Goal: Transaction & Acquisition: Download file/media

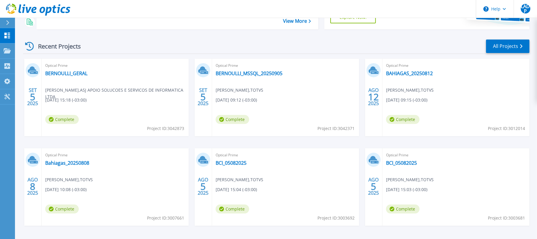
scroll to position [118, 0]
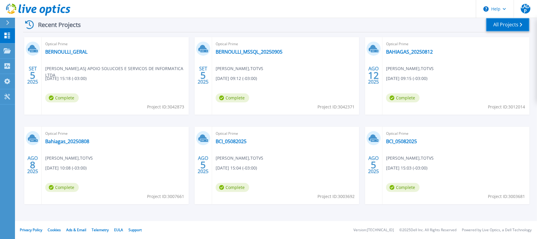
click at [511, 26] on link "All Projects" at bounding box center [507, 24] width 43 height 13
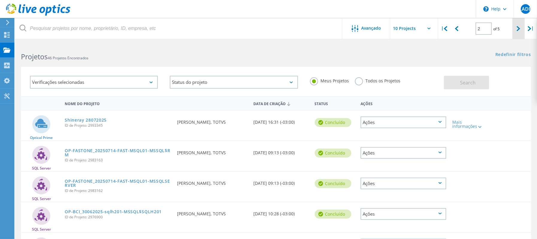
click at [515, 28] on div at bounding box center [518, 28] width 12 height 21
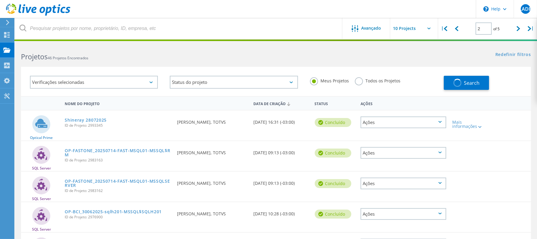
type input "3"
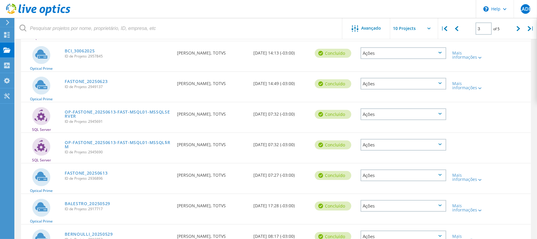
scroll to position [198, 0]
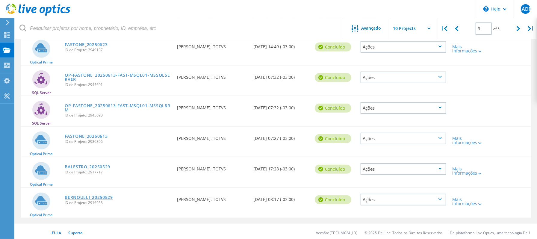
click at [101, 195] on link "BERNOULLI_20250529" at bounding box center [89, 197] width 48 height 4
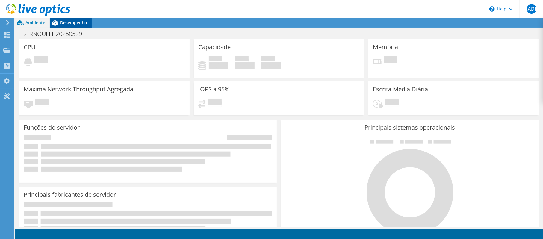
click at [77, 27] on div "Desempenho" at bounding box center [71, 23] width 42 height 10
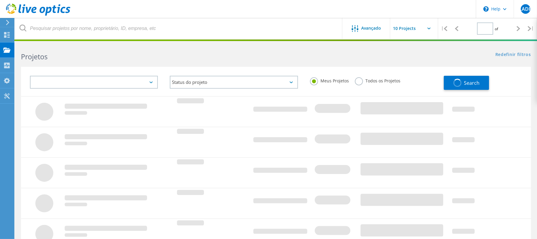
type input "3"
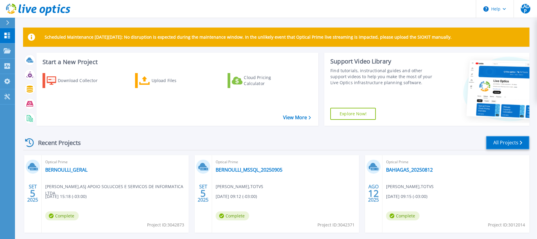
click at [514, 144] on link "All Projects" at bounding box center [507, 142] width 43 height 13
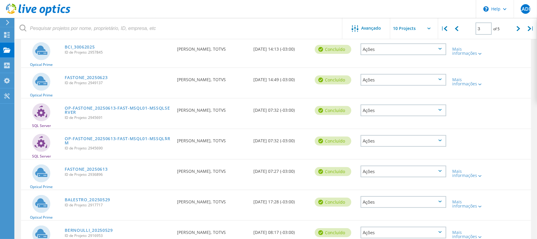
scroll to position [198, 0]
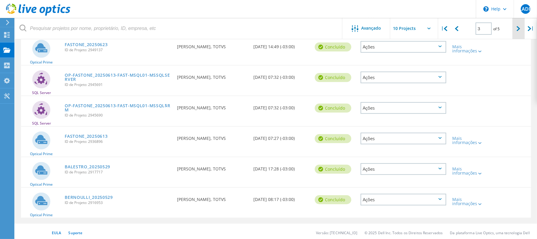
click at [519, 28] on icon at bounding box center [518, 28] width 4 height 5
type input "4"
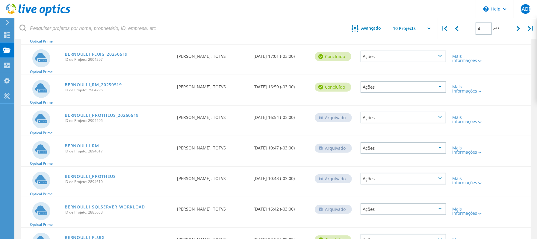
scroll to position [118, 0]
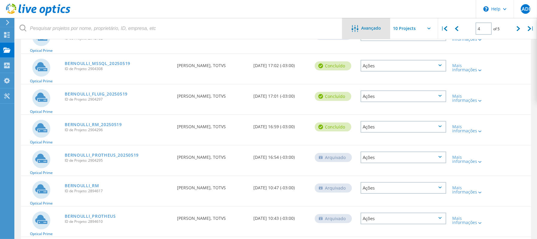
click at [367, 30] on span "Avançado" at bounding box center [371, 28] width 20 height 4
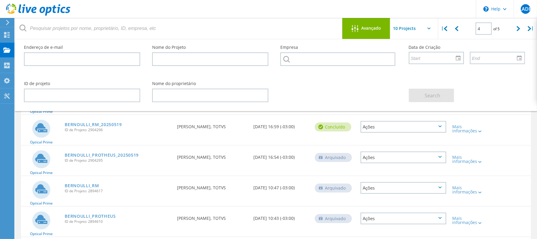
click at [359, 115] on div "Ações" at bounding box center [403, 127] width 92 height 24
click at [373, 30] on span "Avançado" at bounding box center [371, 28] width 20 height 4
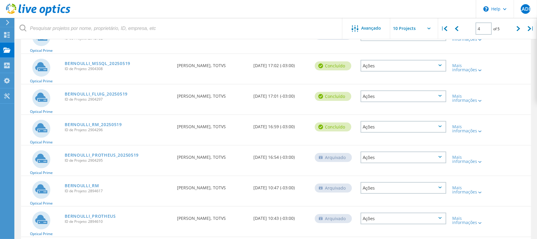
click at [421, 60] on div "Ações" at bounding box center [403, 66] width 86 height 12
click at [334, 45] on div "Optical Prime BERNOULLI_PROTHEUS_20250526 ID de Projeto: 2912782 Solicitado por…" at bounding box center [276, 38] width 510 height 30
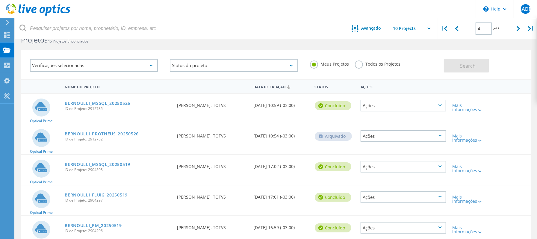
scroll to position [0, 0]
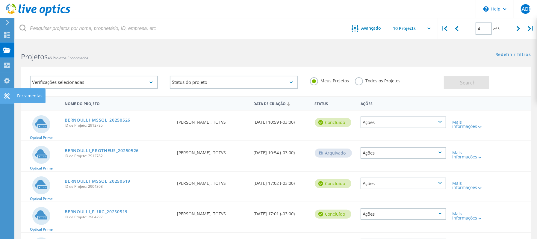
click at [8, 96] on icon at bounding box center [6, 96] width 7 height 6
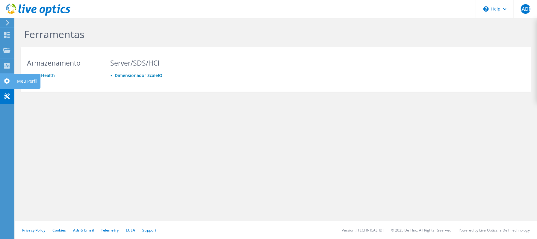
click at [8, 83] on icon at bounding box center [6, 81] width 7 height 6
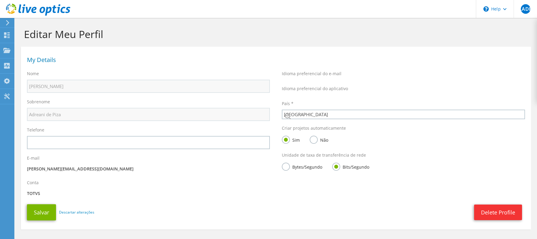
select select "30"
click at [5, 50] on use at bounding box center [6, 50] width 7 height 5
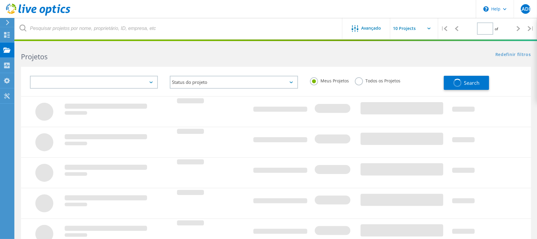
type input "1"
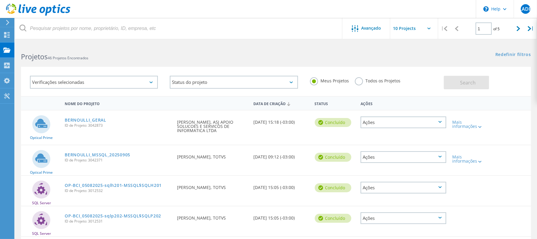
click at [361, 82] on label "Todos os Projetos" at bounding box center [377, 80] width 45 height 6
click at [0, 0] on input "Todos os Projetos" at bounding box center [0, 0] width 0 height 0
click at [316, 82] on label "Meus Projetos" at bounding box center [329, 80] width 39 height 6
click at [0, 0] on input "Meus Projetos" at bounding box center [0, 0] width 0 height 0
click at [430, 30] on input "text" at bounding box center [420, 28] width 60 height 21
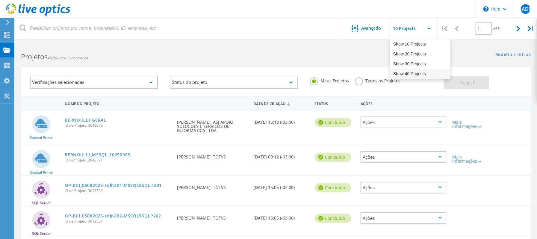
click at [415, 71] on div "Show 40 Projects" at bounding box center [419, 74] width 59 height 10
type input "Show 40 Projects"
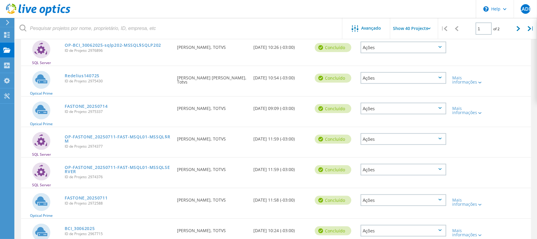
scroll to position [519, 0]
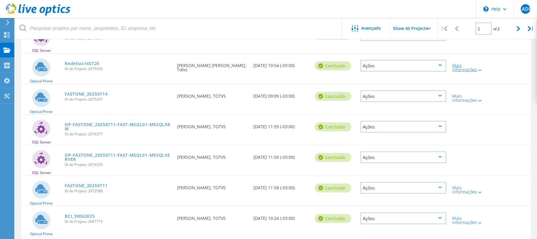
click at [477, 68] on lo-svg-helper at bounding box center [479, 69] width 4 height 5
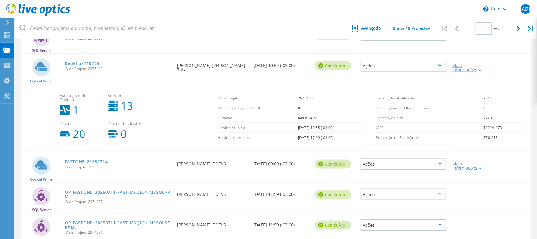
click at [477, 68] on lo-svg-helper at bounding box center [479, 69] width 4 height 5
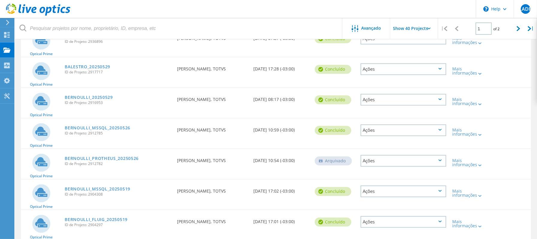
scroll to position [872, 0]
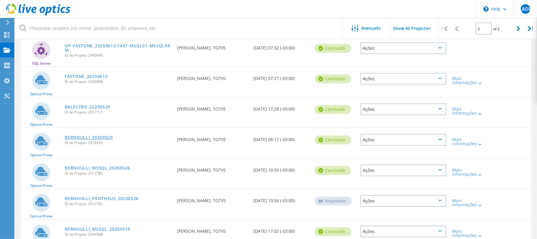
click at [98, 135] on link "BERNOULLI_20250529" at bounding box center [89, 137] width 48 height 4
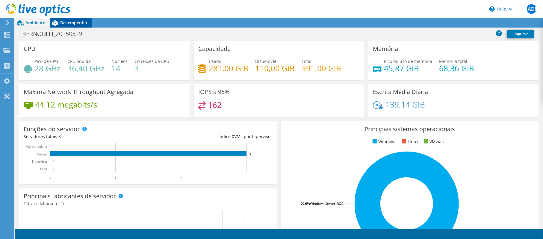
click at [75, 23] on span "Desempenho" at bounding box center [73, 23] width 27 height 6
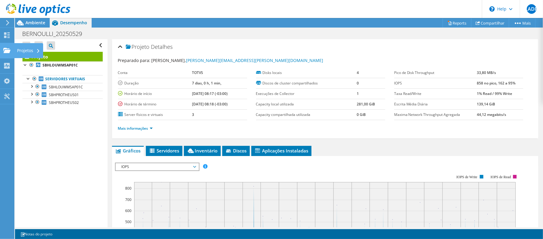
click at [19, 52] on div "Projetos" at bounding box center [28, 50] width 29 height 15
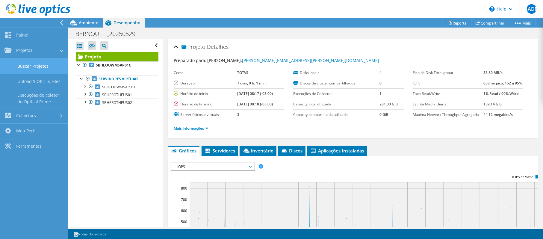
click at [43, 64] on link "Buscar Projetos" at bounding box center [34, 65] width 68 height 15
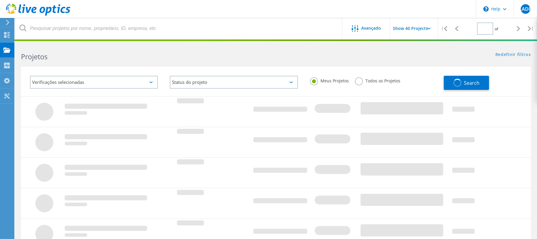
type input "1"
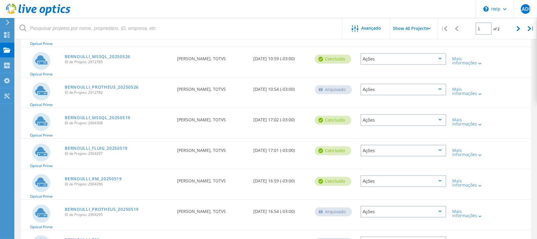
scroll to position [998, 0]
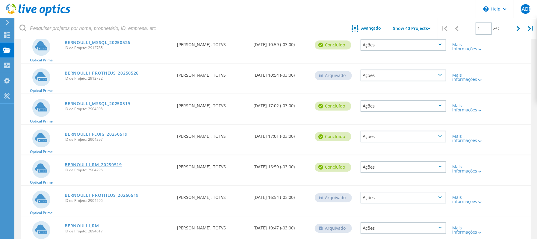
click at [109, 163] on link "BERNOULLI_RM_20250519" at bounding box center [93, 165] width 57 height 4
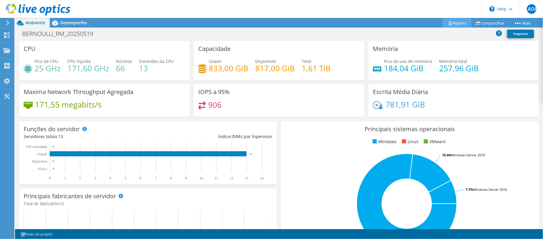
click at [458, 23] on link "Reports" at bounding box center [456, 22] width 29 height 9
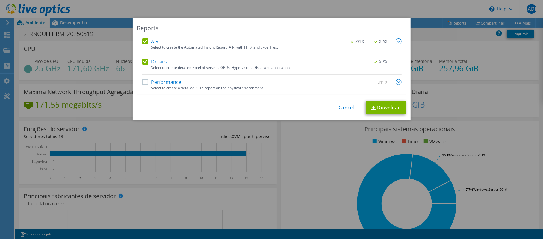
click at [142, 81] on label "Performance" at bounding box center [161, 82] width 39 height 6
click at [0, 0] on input "Performance" at bounding box center [0, 0] width 0 height 0
click at [378, 108] on link "Download" at bounding box center [386, 107] width 40 height 13
click at [319, 9] on div "Reports AIR .PPTX .XLSX Select to create the Automated Insight Report (AIR) wit…" at bounding box center [271, 119] width 543 height 239
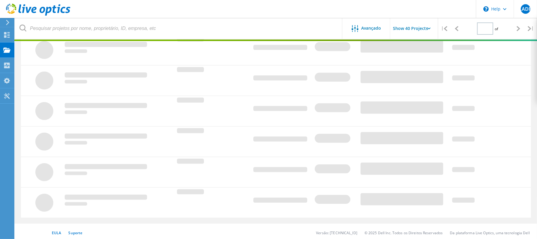
type input "1"
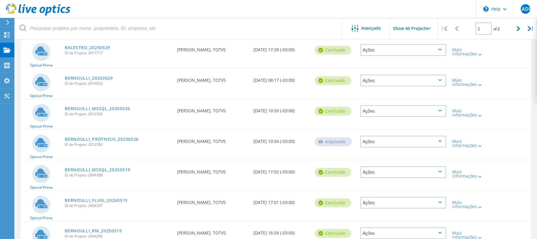
scroll to position [942, 0]
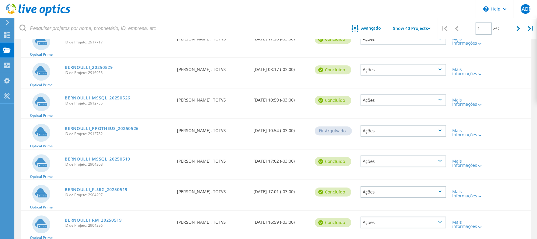
click at [169, 130] on div "BERNOULLI_PROTHEUS_20250526 ID de Projeto: 2912782" at bounding box center [118, 130] width 112 height 23
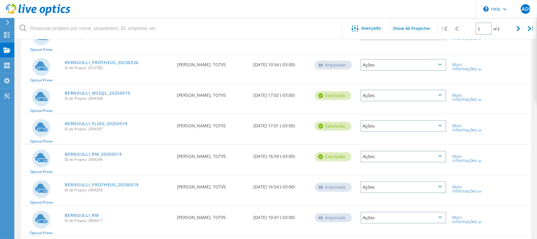
scroll to position [1022, 0]
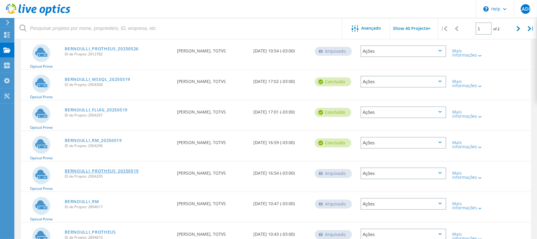
click at [125, 169] on link "BERNOULLI_PROTHEUS_20250519" at bounding box center [102, 171] width 74 height 4
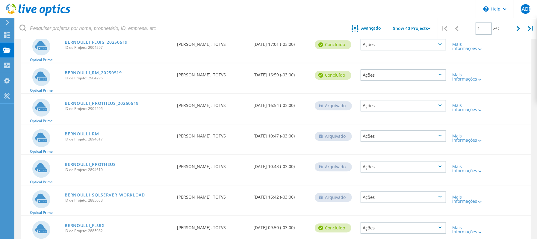
scroll to position [1102, 0]
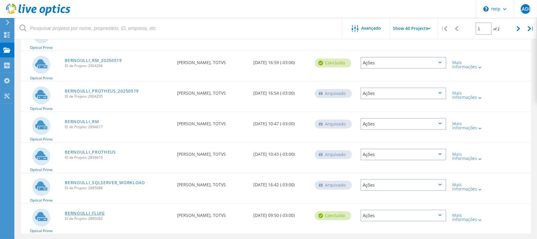
click at [91, 211] on link "BERNOULLI_FLUIG" at bounding box center [85, 213] width 40 height 4
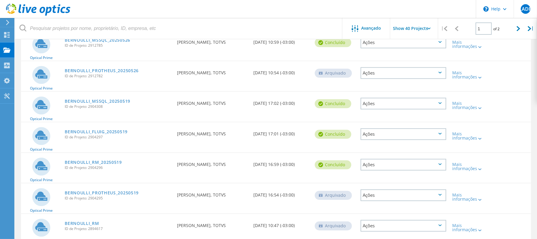
scroll to position [982, 0]
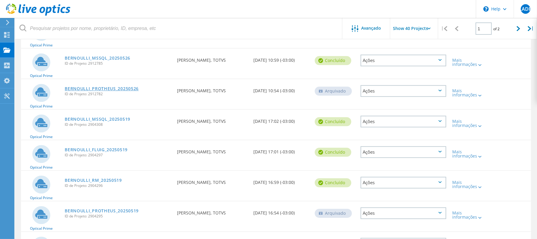
click at [128, 87] on link "BERNOULLI_PROTHEUS_20250526" at bounding box center [102, 89] width 74 height 4
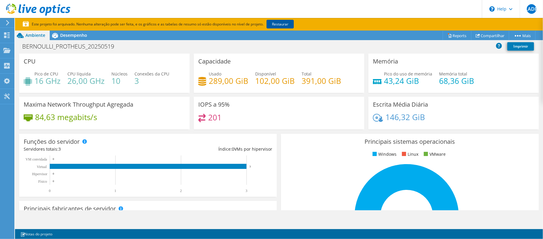
click at [286, 25] on link "Restaurar" at bounding box center [279, 24] width 27 height 9
click at [339, 40] on div "Ações de projeto Ações de projeto Reports Compartilhar Mais" at bounding box center [279, 36] width 528 height 10
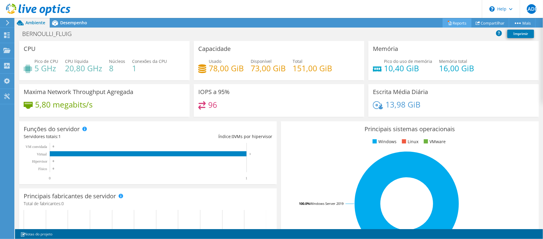
click at [456, 22] on link "Reports" at bounding box center [456, 22] width 29 height 9
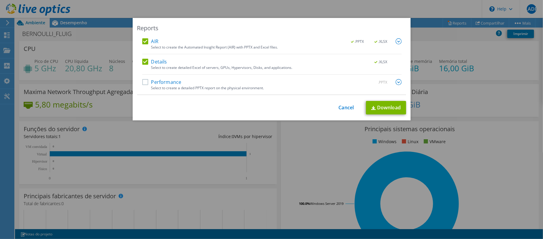
click at [196, 82] on div "Performance .PPTX" at bounding box center [271, 82] width 259 height 7
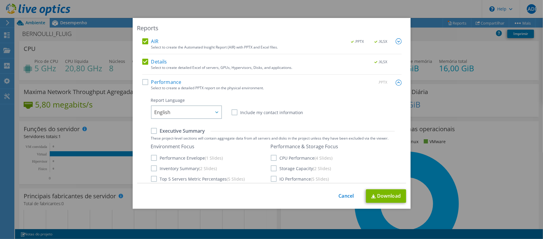
click at [142, 85] on div "Performance .PPTX" at bounding box center [271, 82] width 259 height 7
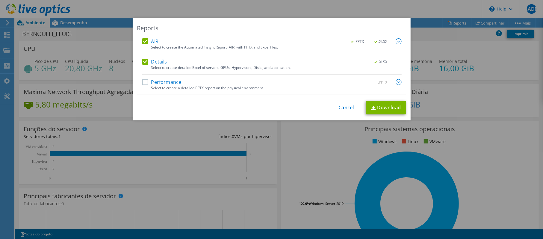
click at [145, 82] on label "Performance" at bounding box center [161, 82] width 39 height 6
click at [0, 0] on input "Performance" at bounding box center [0, 0] width 0 height 0
click at [384, 107] on link "Download" at bounding box center [386, 107] width 40 height 13
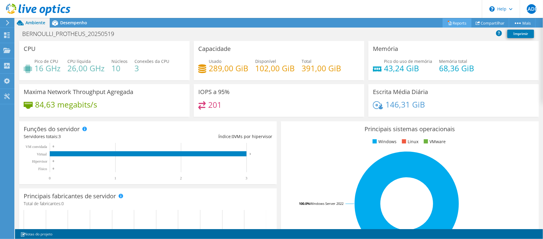
click at [450, 19] on link "Reports" at bounding box center [456, 22] width 29 height 9
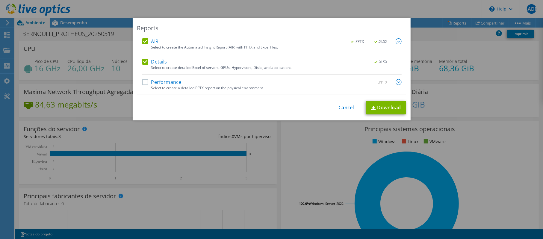
click at [142, 82] on label "Performance" at bounding box center [161, 82] width 39 height 6
click at [0, 0] on input "Performance" at bounding box center [0, 0] width 0 height 0
click at [386, 105] on link "Download" at bounding box center [386, 107] width 40 height 13
click at [339, 11] on div "Reports AIR .PPTX .XLSX Select to create the Automated Insight Report (AIR) wit…" at bounding box center [271, 119] width 543 height 239
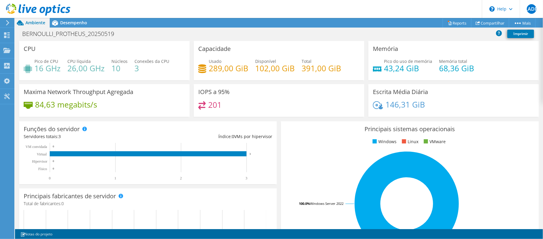
click at [39, 10] on icon at bounding box center [38, 10] width 64 height 12
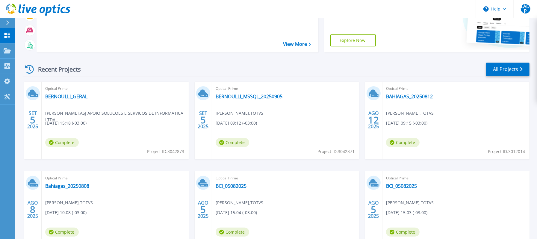
scroll to position [80, 0]
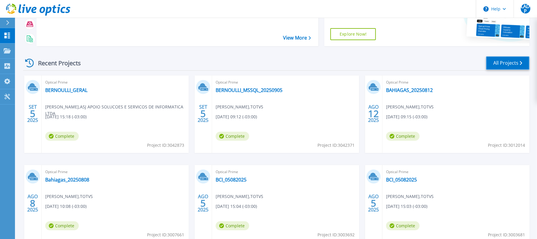
click at [519, 61] on link "All Projects" at bounding box center [507, 62] width 43 height 13
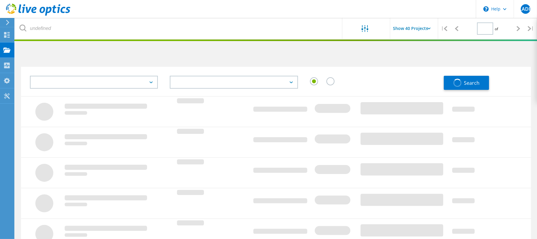
type input "1"
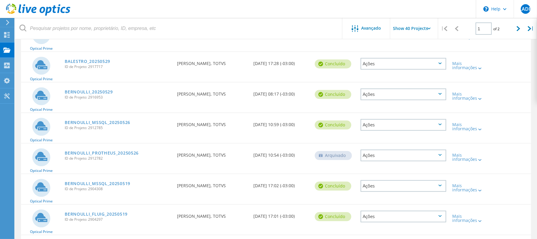
scroll to position [958, 0]
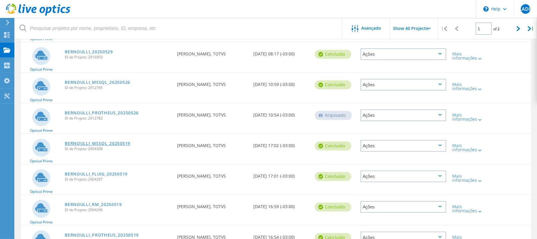
click at [117, 141] on link "BERNOULLI_MSSQL_20250519" at bounding box center [98, 143] width 66 height 4
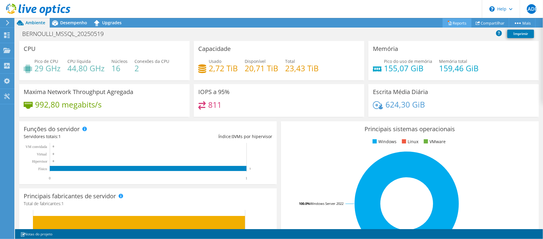
click at [456, 23] on link "Reports" at bounding box center [456, 22] width 29 height 9
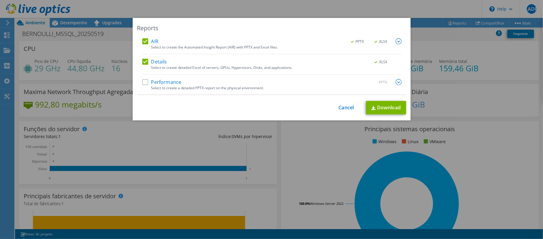
click at [142, 84] on label "Performance" at bounding box center [161, 82] width 39 height 6
click at [0, 0] on input "Performance" at bounding box center [0, 0] width 0 height 0
click at [390, 108] on link "Download" at bounding box center [386, 107] width 40 height 13
click at [470, 101] on div "Reports AIR .PPTX .XLSX Select to create the Automated Insight Report (AIR) wit…" at bounding box center [271, 119] width 543 height 203
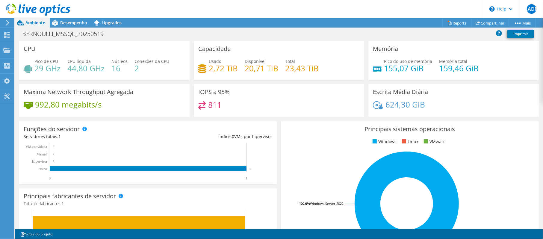
click at [52, 14] on icon at bounding box center [38, 10] width 64 height 12
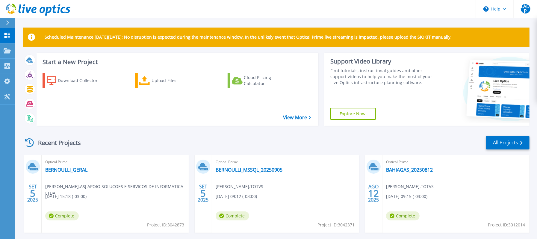
click at [69, 166] on div "Optical Prime BERNOULLI_GERAL [PERSON_NAME] , ASJ APOIO SOLUCOES E SERVICOS DE …" at bounding box center [115, 194] width 147 height 78
click at [71, 169] on link "BERNOULLI_GERAL" at bounding box center [66, 170] width 42 height 6
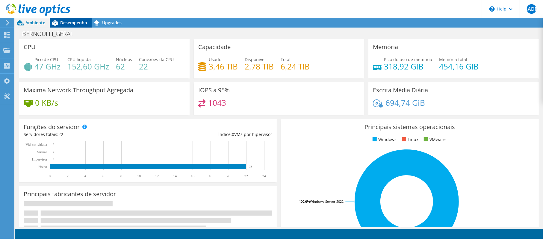
click at [72, 23] on span "Desempenho" at bounding box center [73, 23] width 27 height 6
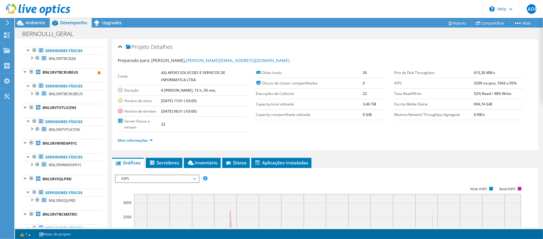
scroll to position [359, 0]
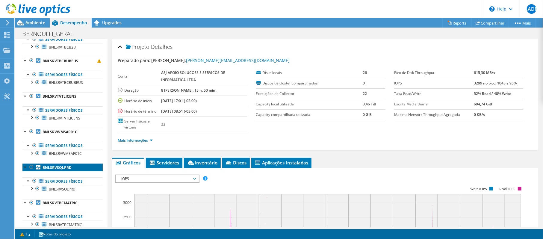
click at [59, 170] on b "BNLSRVSQLPRD" at bounding box center [57, 167] width 29 height 5
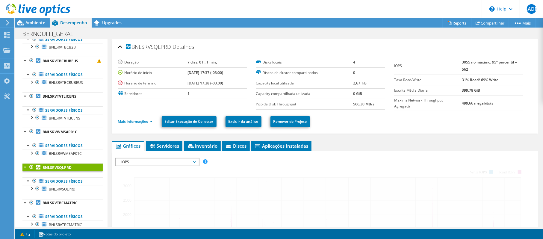
click at [145, 124] on li "Mais informações" at bounding box center [137, 121] width 38 height 7
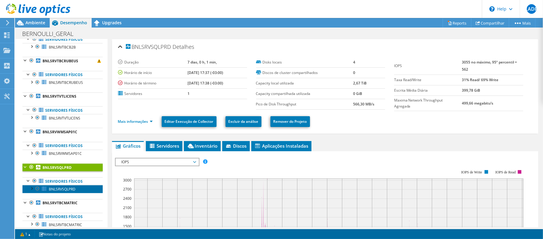
click at [57, 192] on span "BNLSRVSQLPRD" at bounding box center [62, 188] width 27 height 5
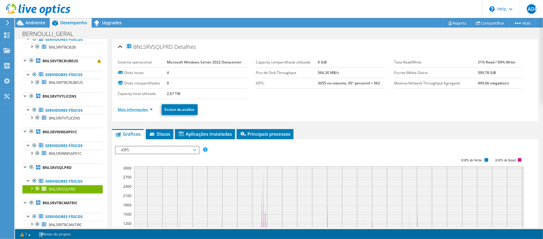
click at [139, 108] on link "Mais informações" at bounding box center [135, 109] width 35 height 5
